Goal: Book appointment/travel/reservation

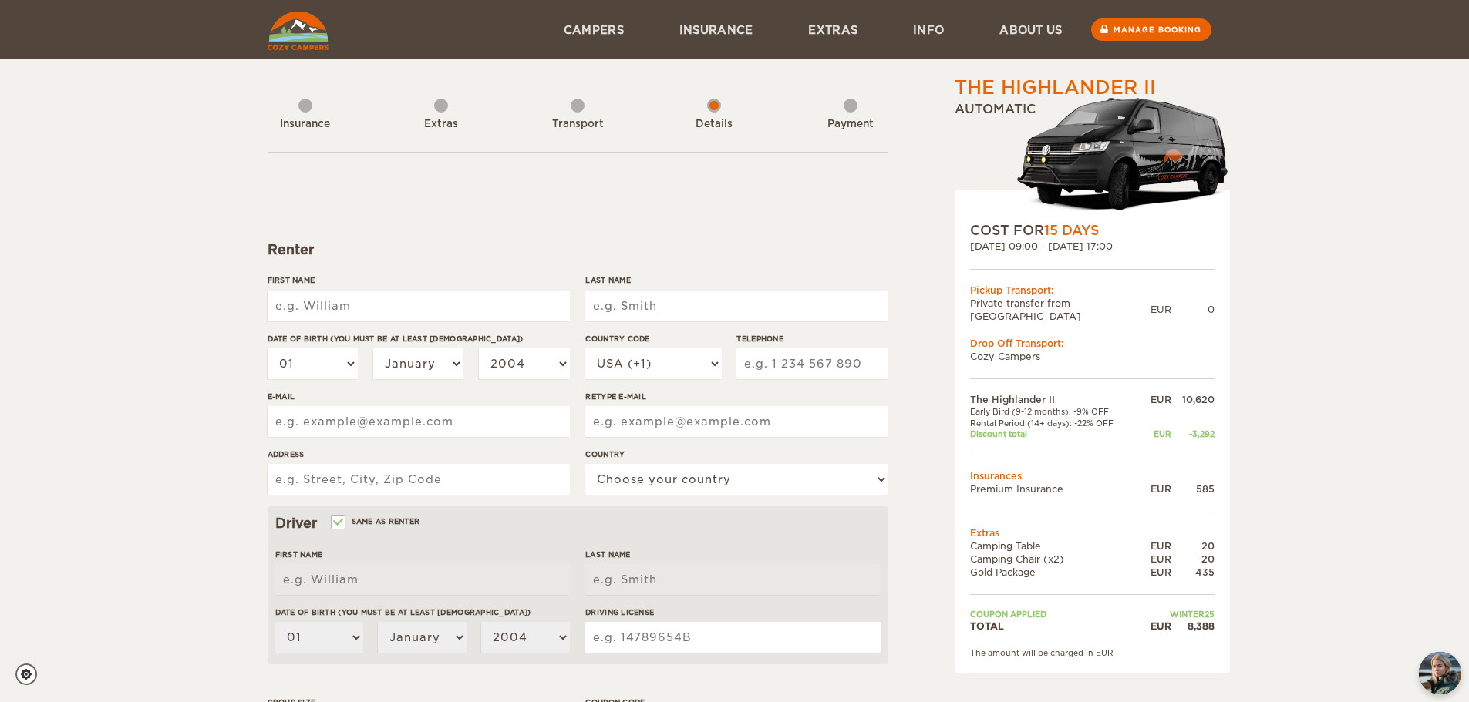
drag, startPoint x: 1466, startPoint y: 399, endPoint x: 1471, endPoint y: 441, distance: 41.9
click at [1468, 441] on html "WINTER SPECIAL Up to 50% OFF winter rentals Limited Cars Available Skip to cont…" at bounding box center [734, 501] width 1469 height 1002
